Goal: Transaction & Acquisition: Purchase product/service

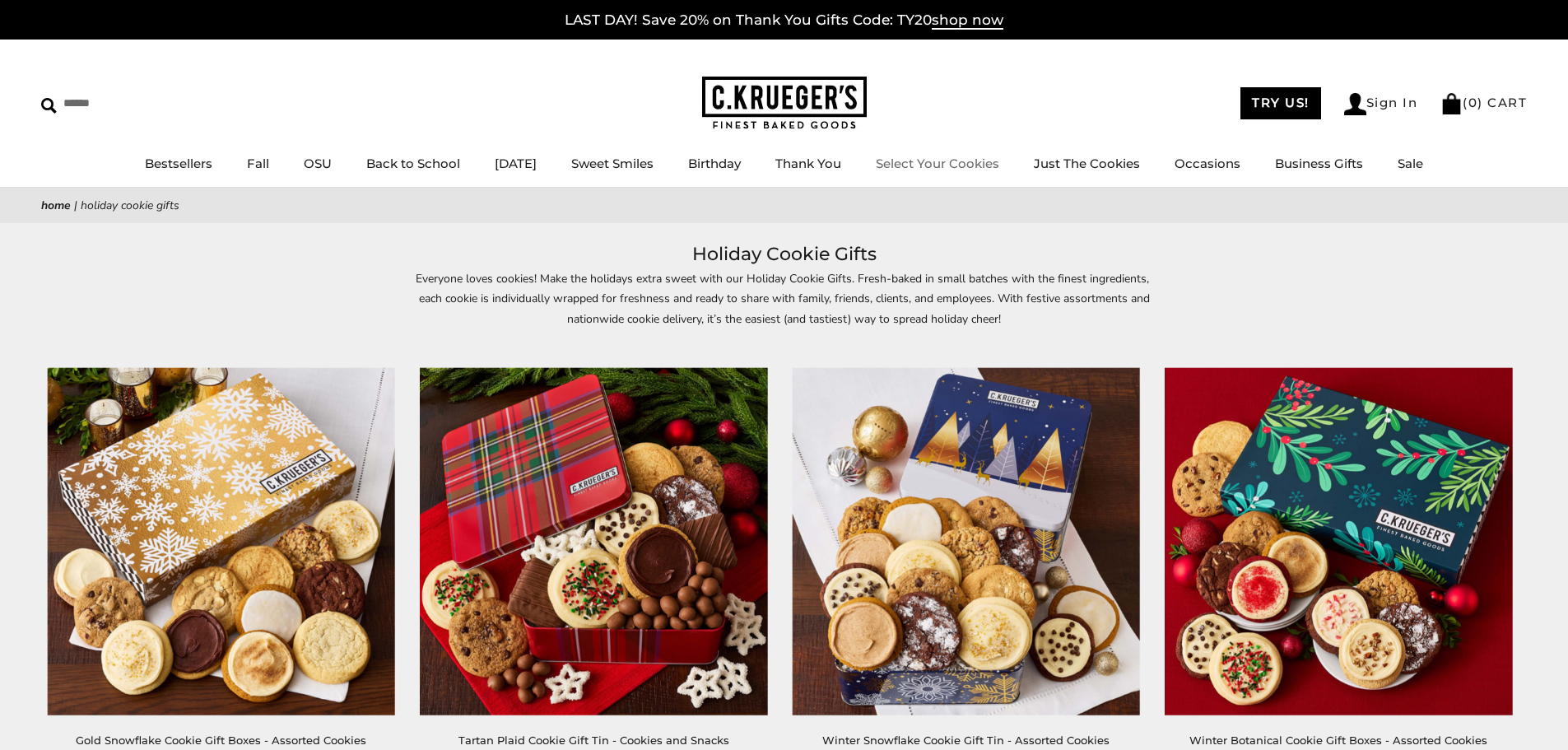
click at [962, 154] on li "Select Your Cookies" at bounding box center [938, 164] width 124 height 20
click at [960, 165] on link "Select Your Cookies" at bounding box center [938, 163] width 124 height 15
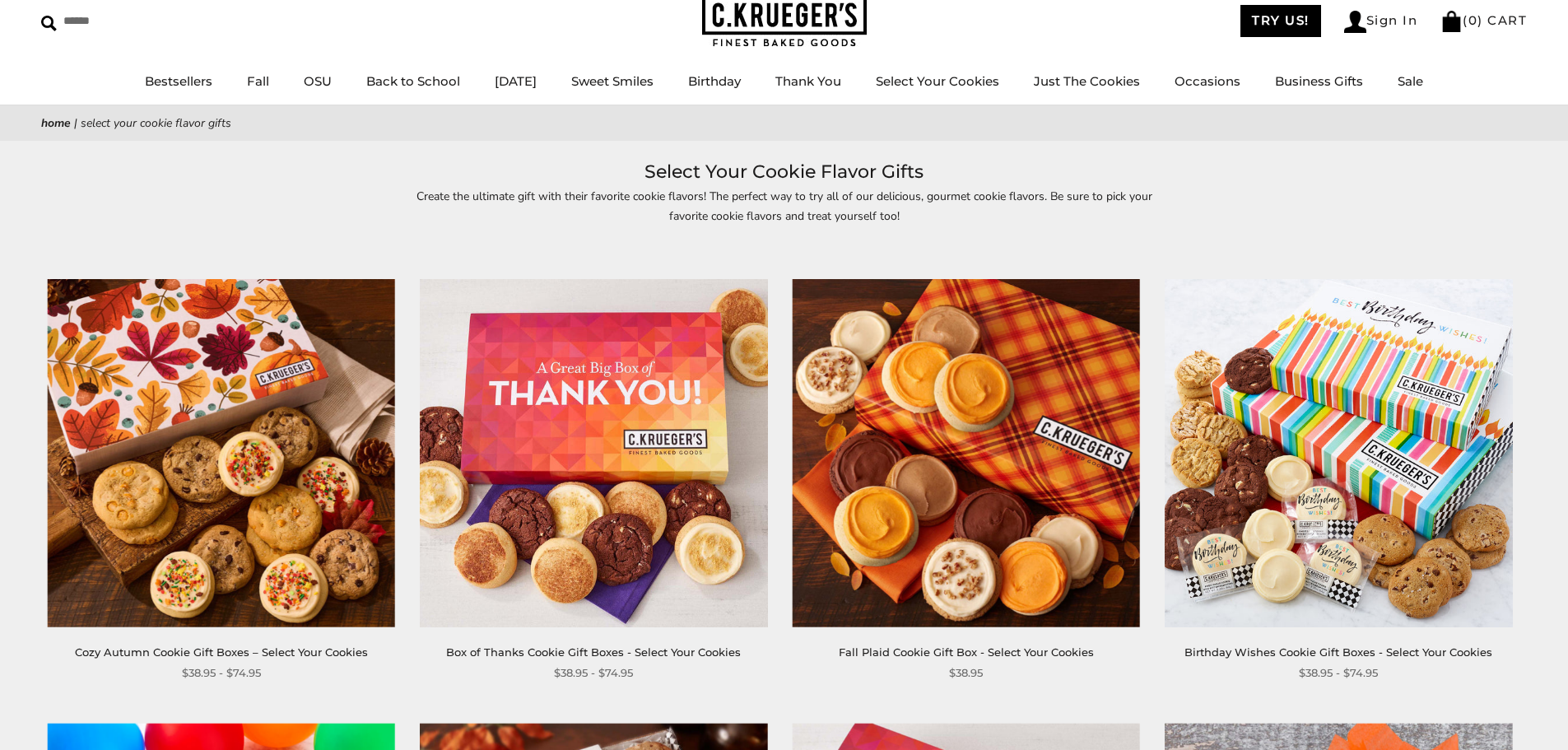
click at [251, 410] on img at bounding box center [221, 453] width 348 height 348
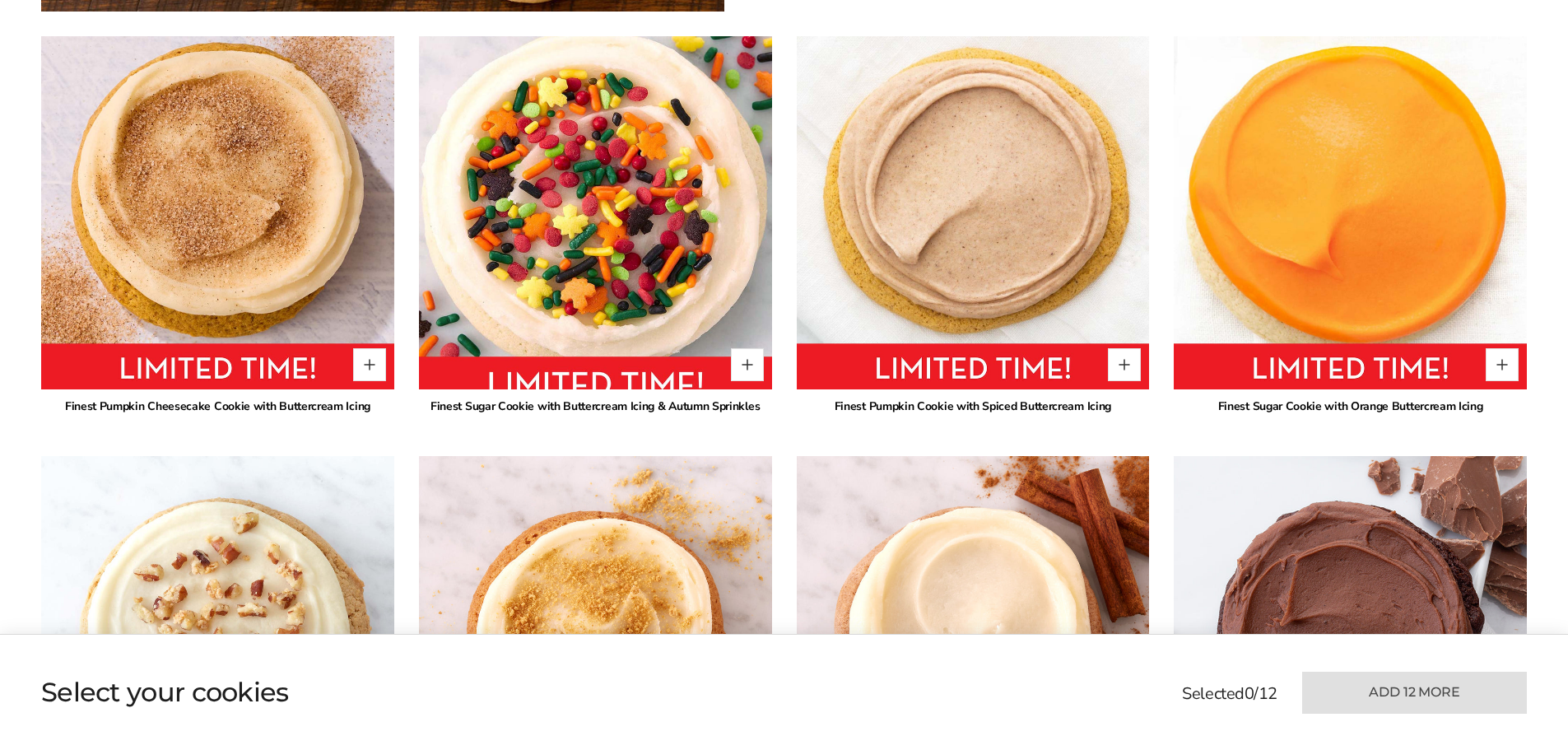
scroll to position [1401, 0]
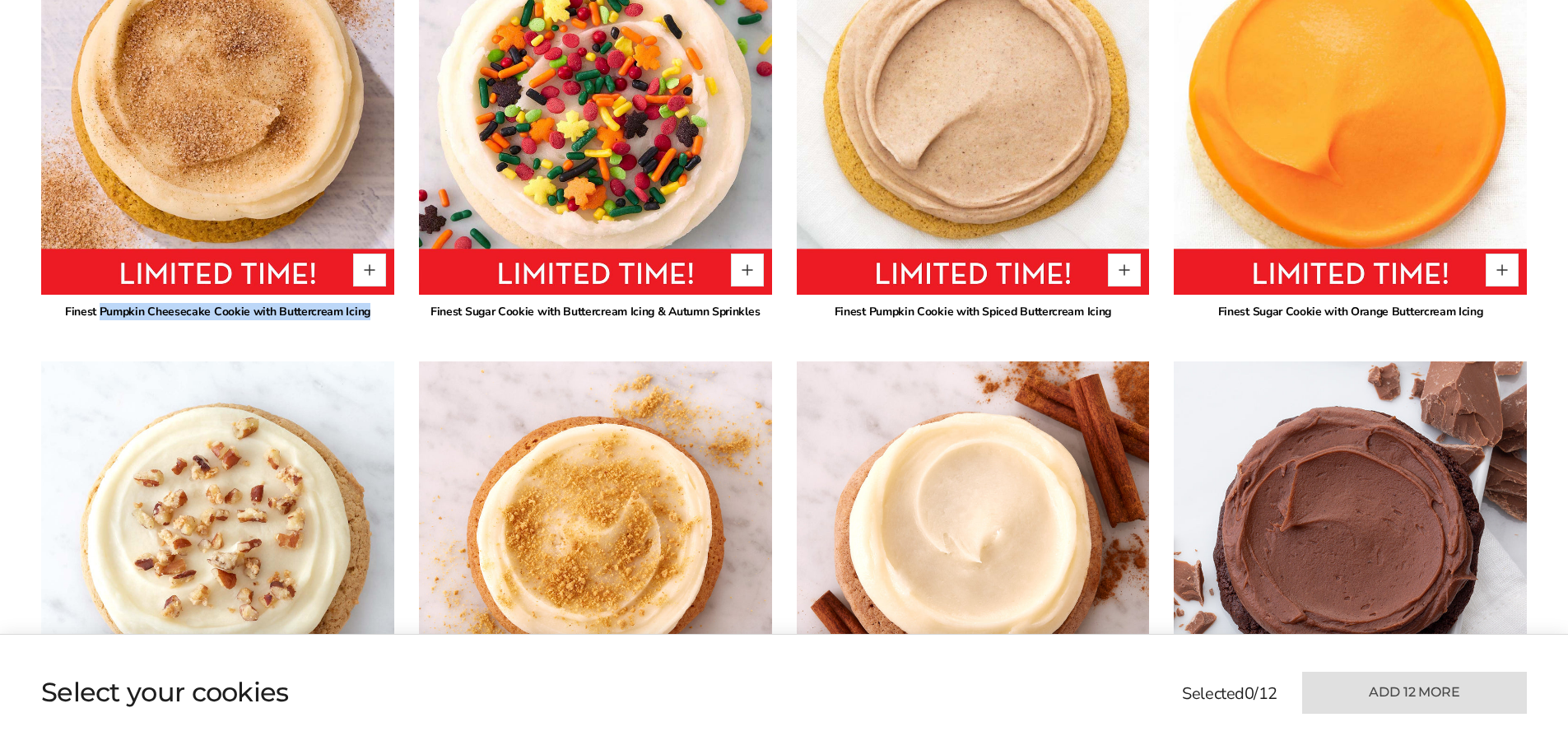
drag, startPoint x: 102, startPoint y: 291, endPoint x: 366, endPoint y: 296, distance: 264.0
click at [366, 303] on div "Finest Pumpkin Cheesecake Cookie with Buttercream Icing" at bounding box center [217, 312] width 353 height 17
copy div "Pumpkin Cheesecake Cookie with Buttercream Icing"
drag, startPoint x: 872, startPoint y: 290, endPoint x: 1109, endPoint y: 293, distance: 237.0
click at [1109, 303] on div "Finest Pumpkin Cookie with Spiced Buttercream Icing" at bounding box center [973, 312] width 353 height 17
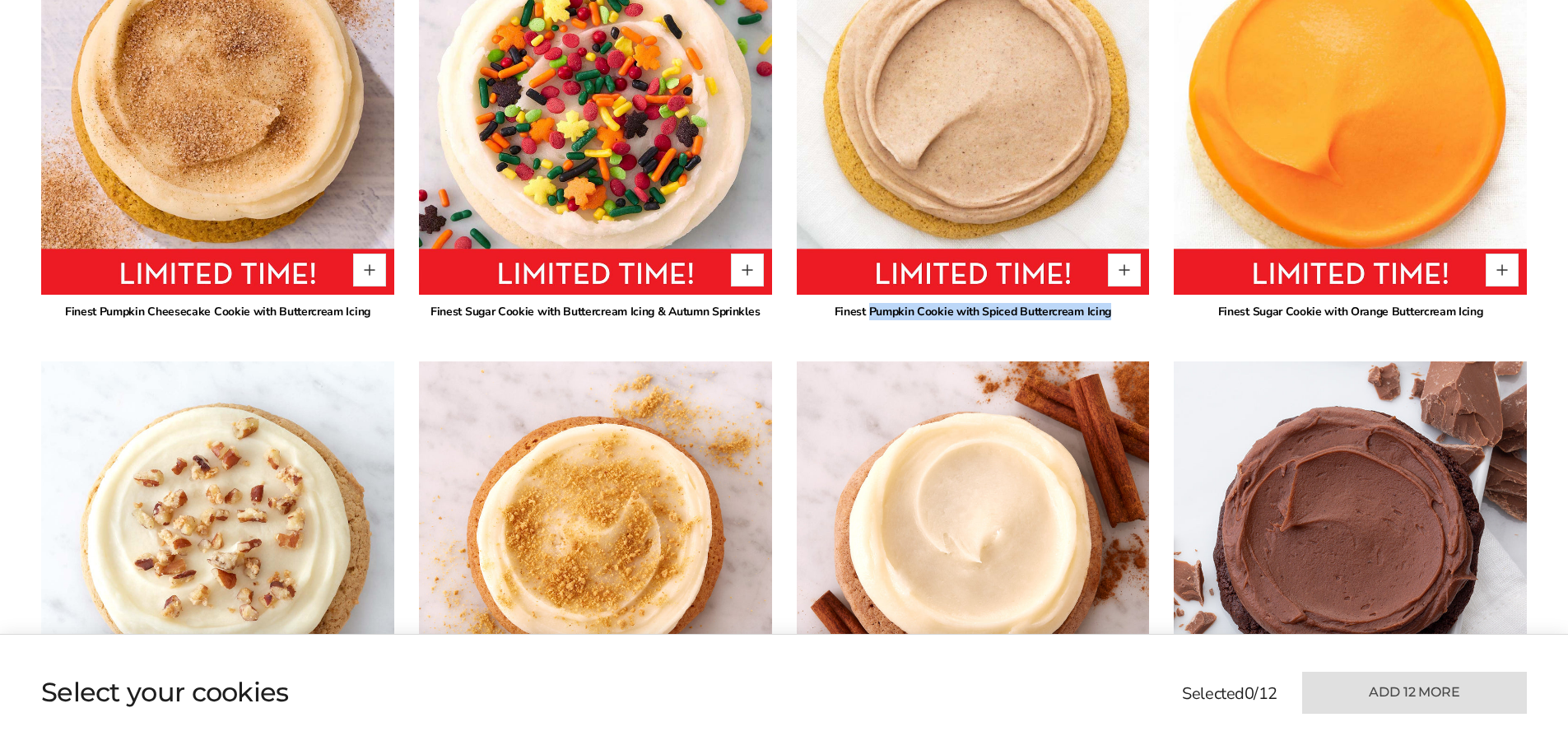
copy div "Pumpkin Cookie with Spiced Buttercream Icing"
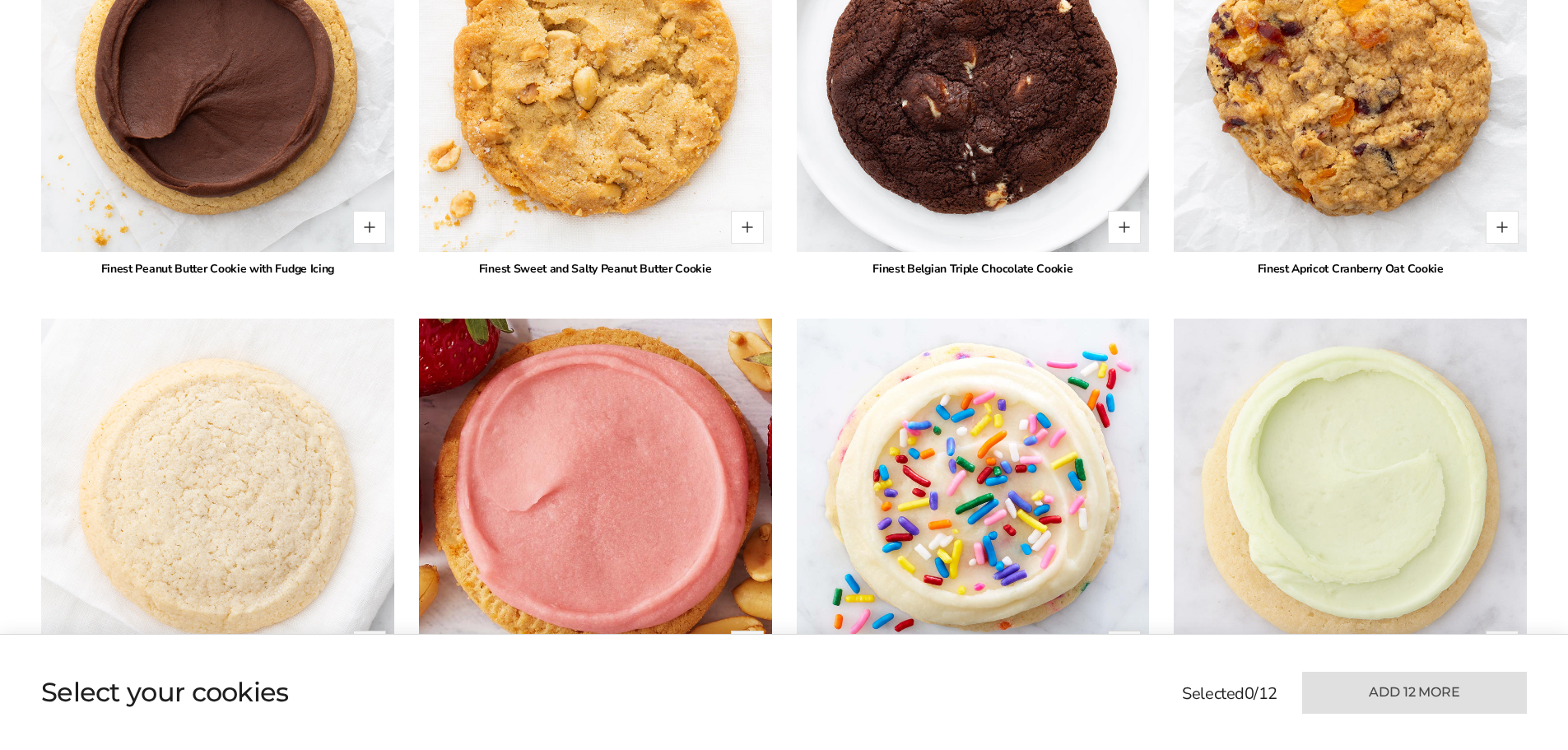
scroll to position [2883, 0]
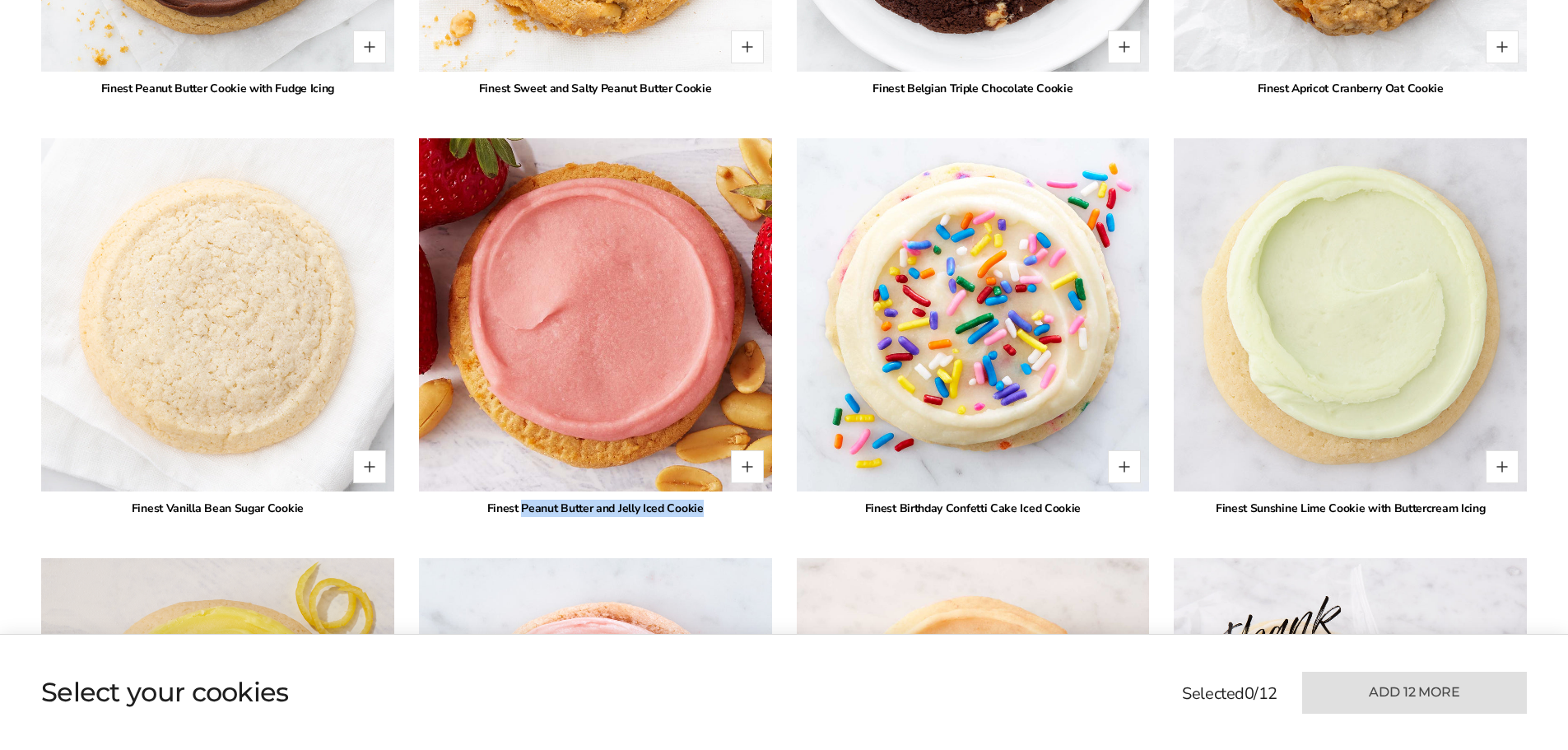
drag, startPoint x: 523, startPoint y: 489, endPoint x: 705, endPoint y: 490, distance: 182.0
click at [705, 500] on div "Finest Peanut Butter and Jelly Iced Cookie" at bounding box center [595, 509] width 353 height 17
copy div "Peanut Butter and Jelly Iced Cookie"
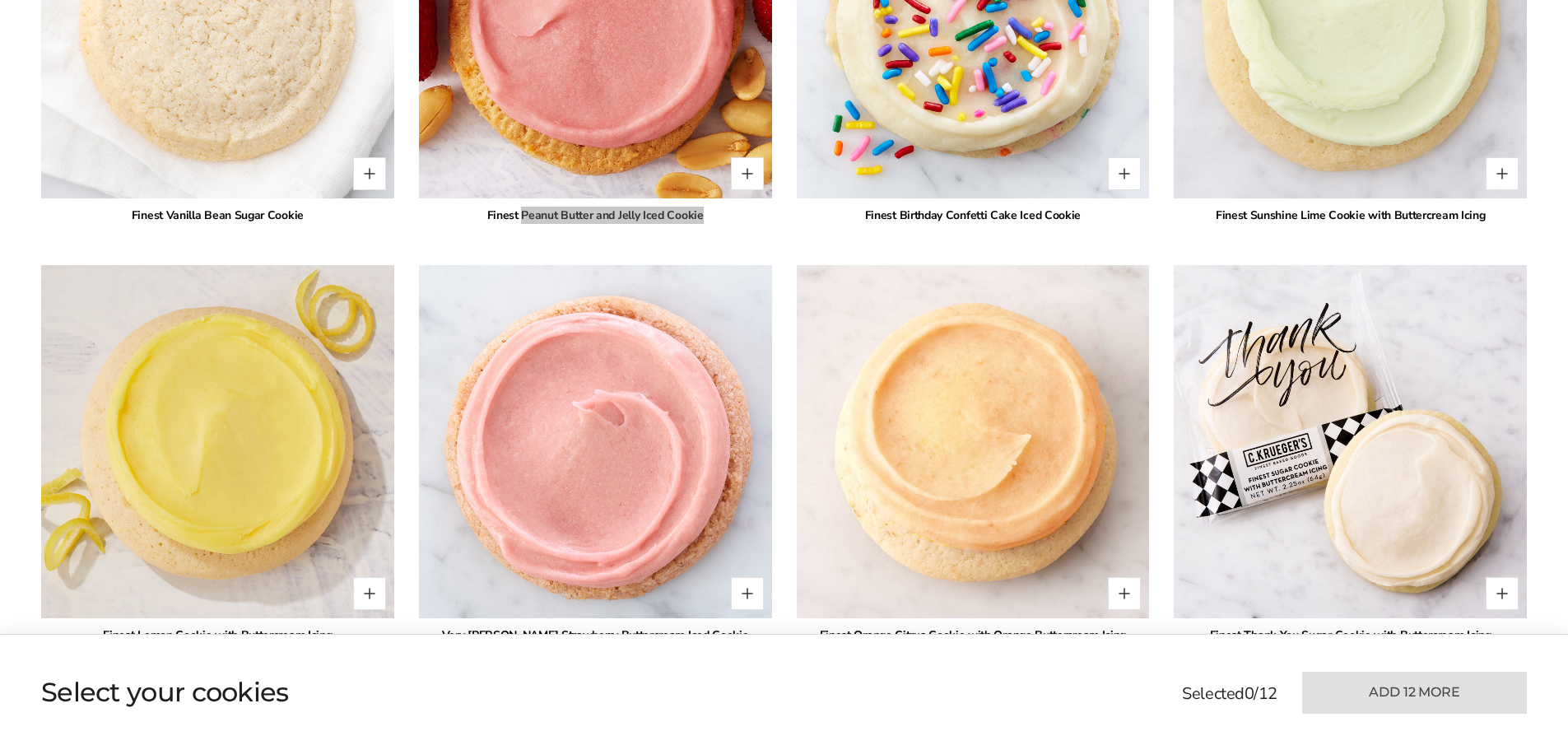
scroll to position [3212, 0]
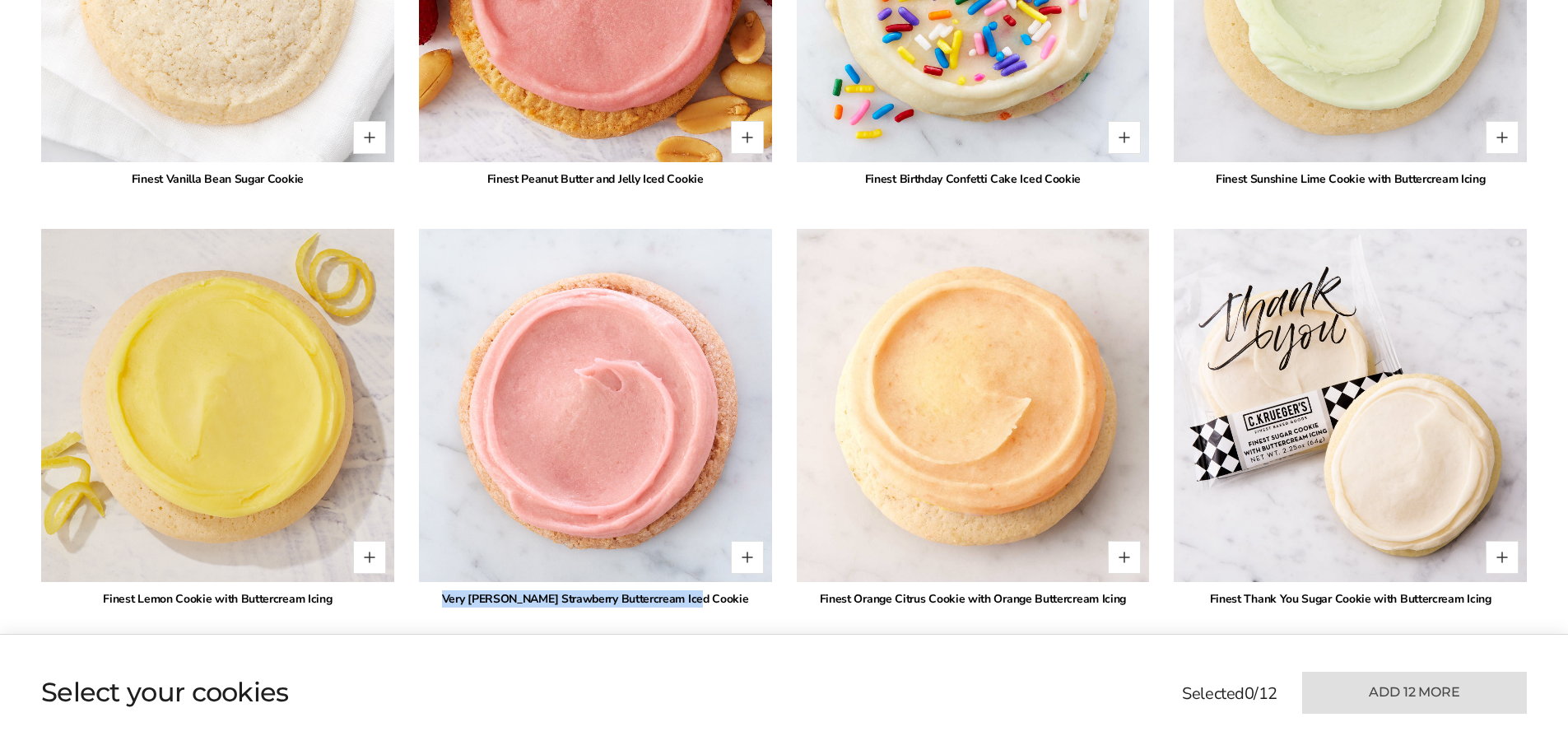
drag, startPoint x: 475, startPoint y: 579, endPoint x: 719, endPoint y: 586, distance: 244.1
click at [719, 591] on div "Very Berry Strawberry Buttercream Iced Cookie" at bounding box center [595, 599] width 353 height 17
copy div "Very Berry Strawberry Buttercream Iced Cookie"
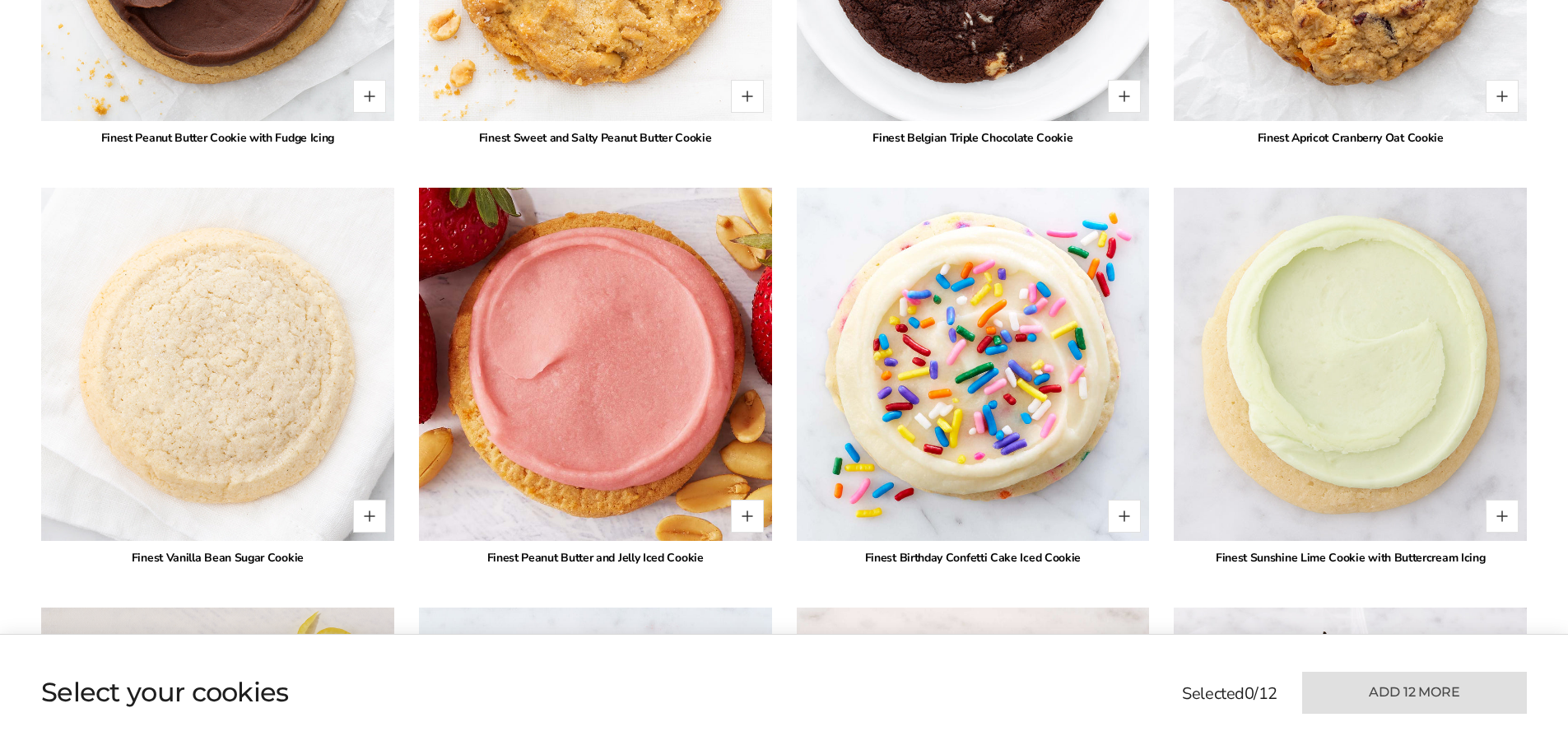
scroll to position [2965, 0]
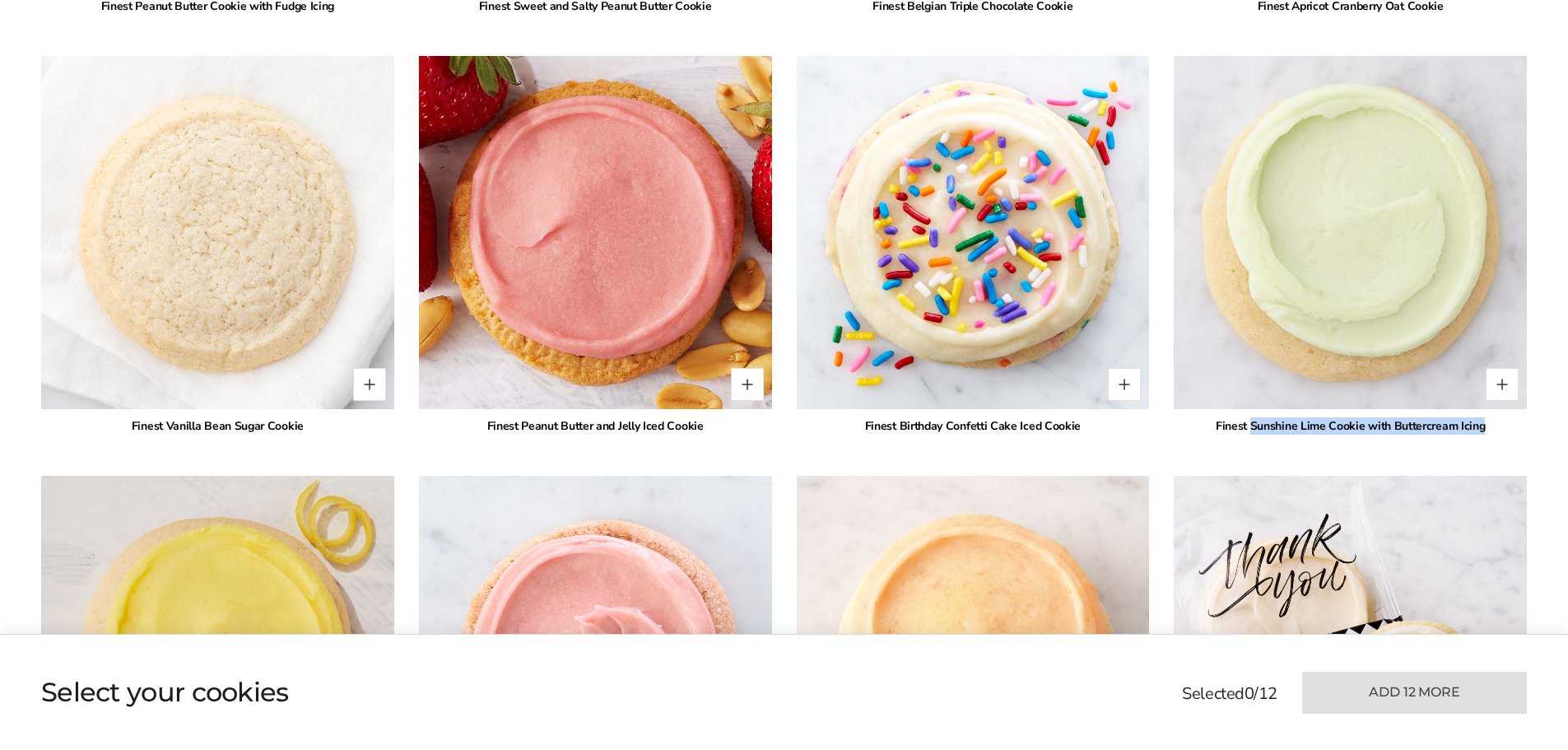
drag, startPoint x: 1261, startPoint y: 406, endPoint x: 1488, endPoint y: 414, distance: 227.1
click at [1488, 417] on div "Finest Sunshine Lime Cookie with Buttercream Icing" at bounding box center [1350, 426] width 353 height 17
copy div "Sunshine Lime Cookie with Buttercream Icing"
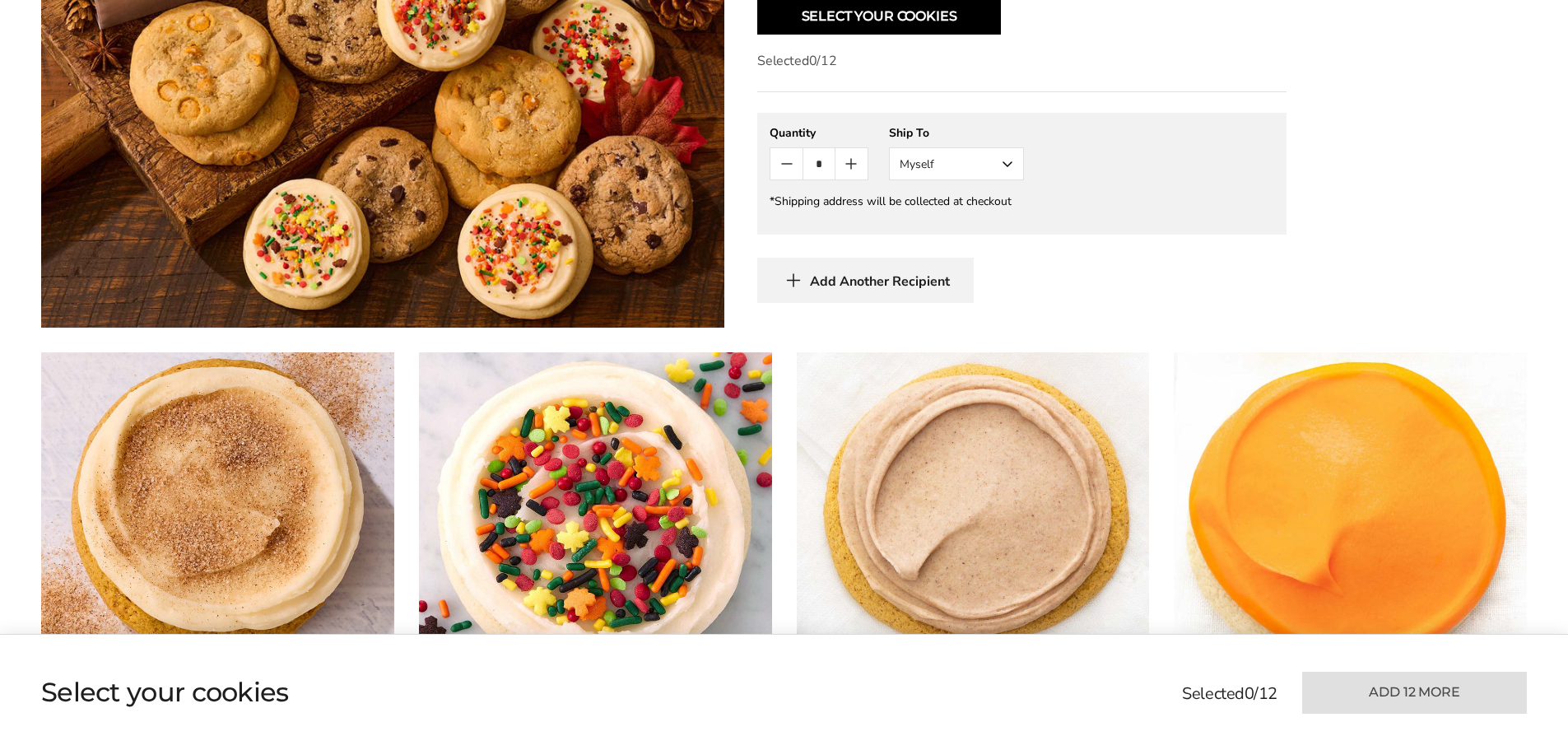
scroll to position [989, 0]
